Goal: Navigation & Orientation: Find specific page/section

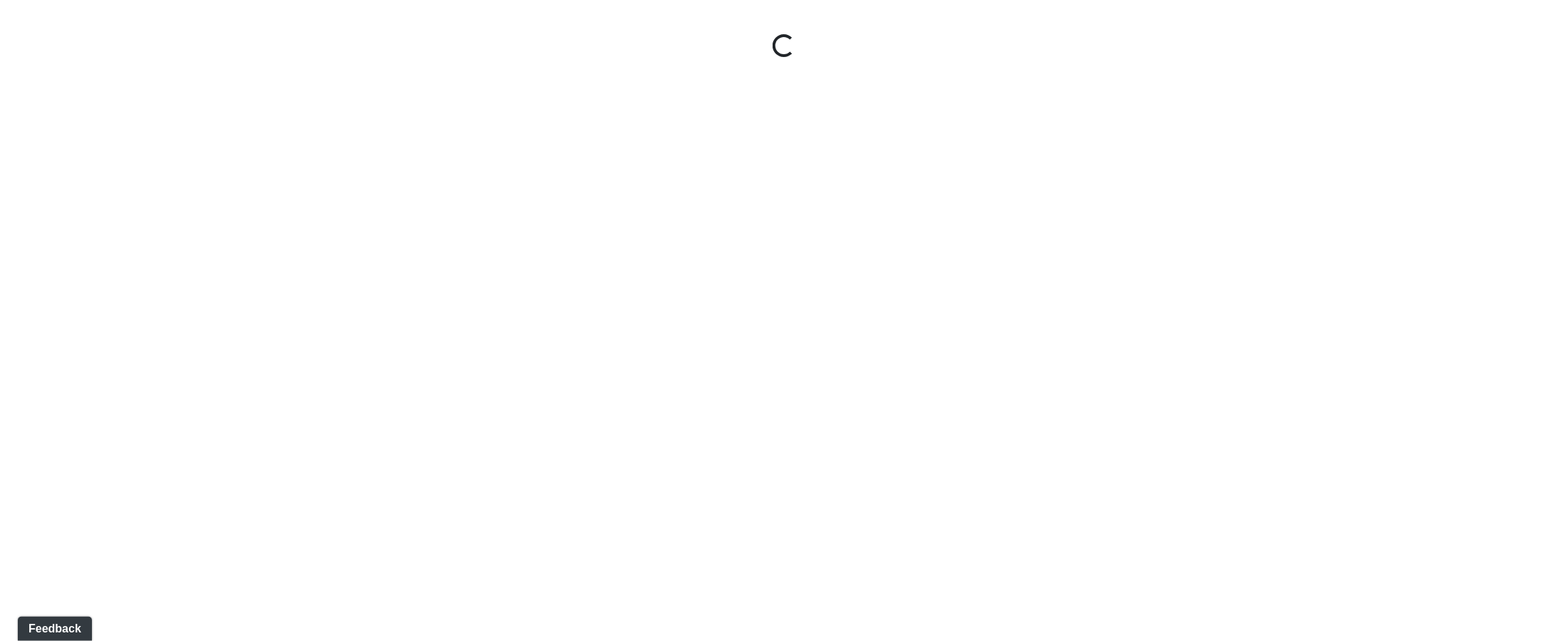
select select "hnhjTMmxsuougWZpPPEa28"
select select "fJc5aKiMUiMaQk47ZdTTUU"
select select "xp2EnM29icijy5Rj7JMuuV"
